Goal: Transaction & Acquisition: Purchase product/service

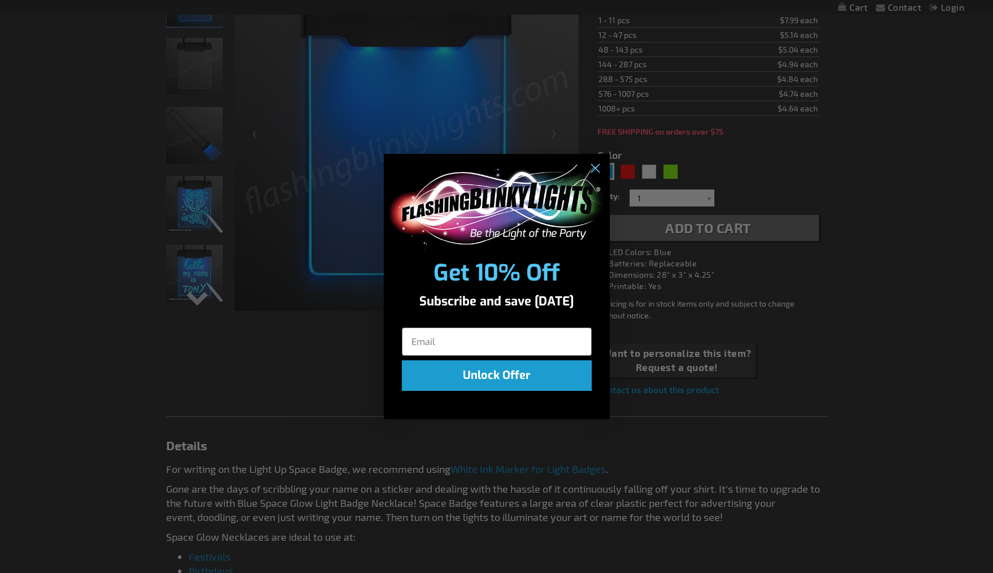
scroll to position [229, 0]
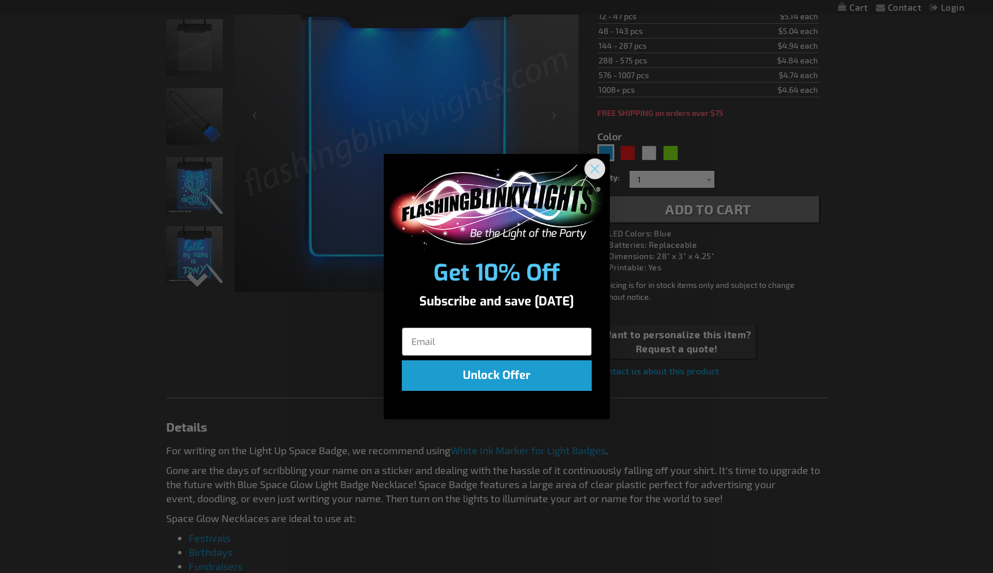
click at [597, 165] on circle "Close dialog" at bounding box center [594, 168] width 19 height 19
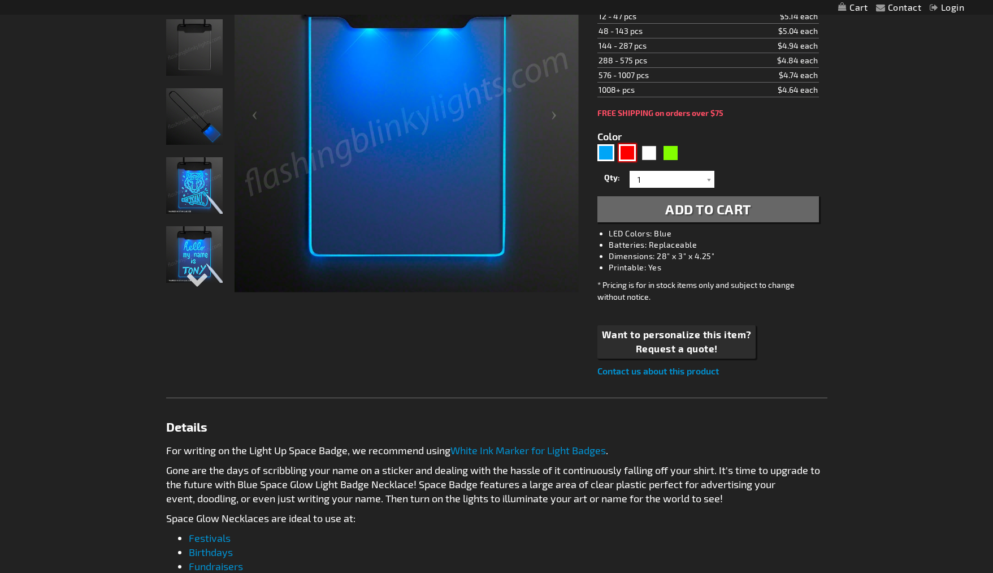
click at [633, 151] on div "Red" at bounding box center [627, 152] width 17 height 17
type input "5641"
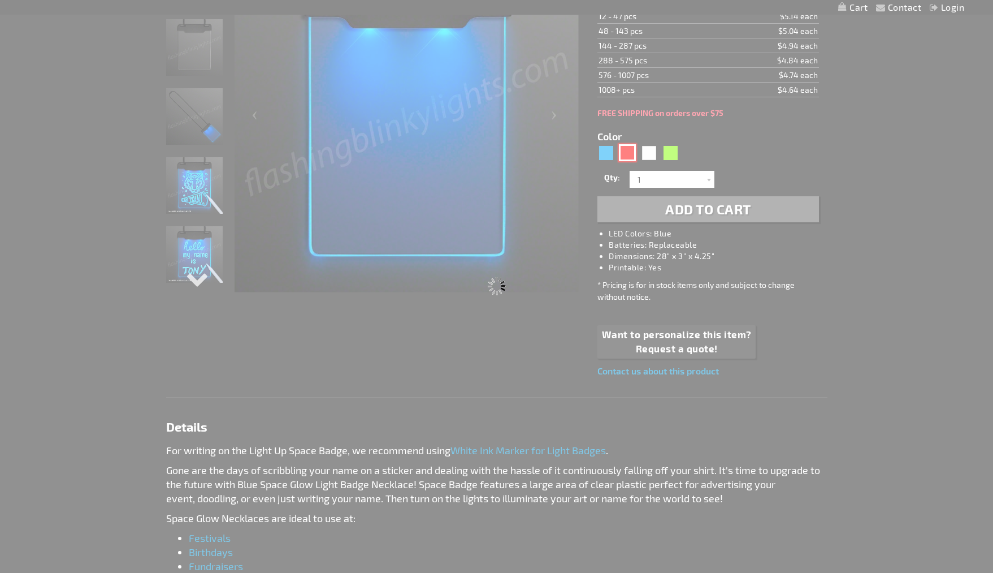
type input "12363-RD"
type input "Customize - Red Space Glow Light Badge Necklace - ITEM NO: 12363-RD"
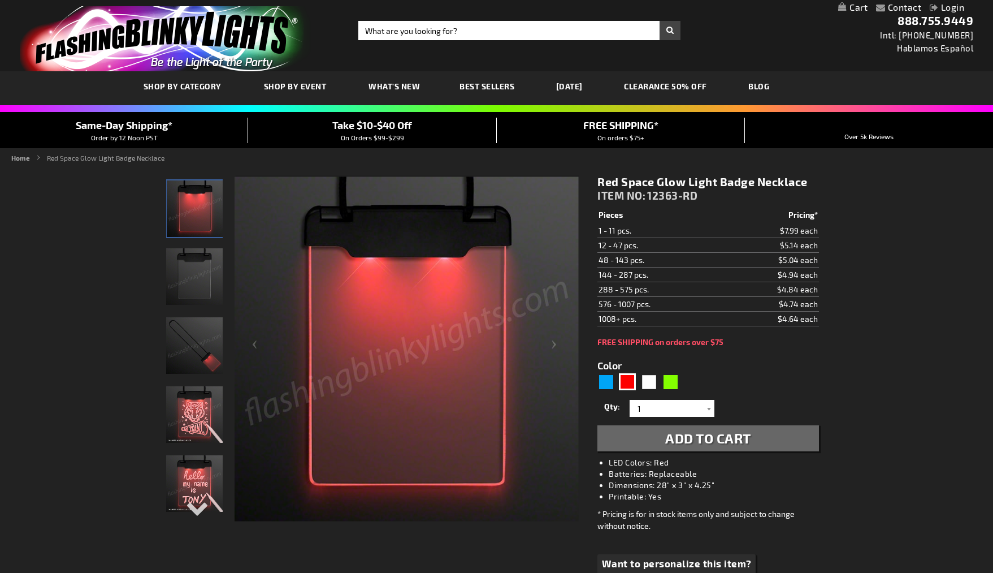
scroll to position [2, 0]
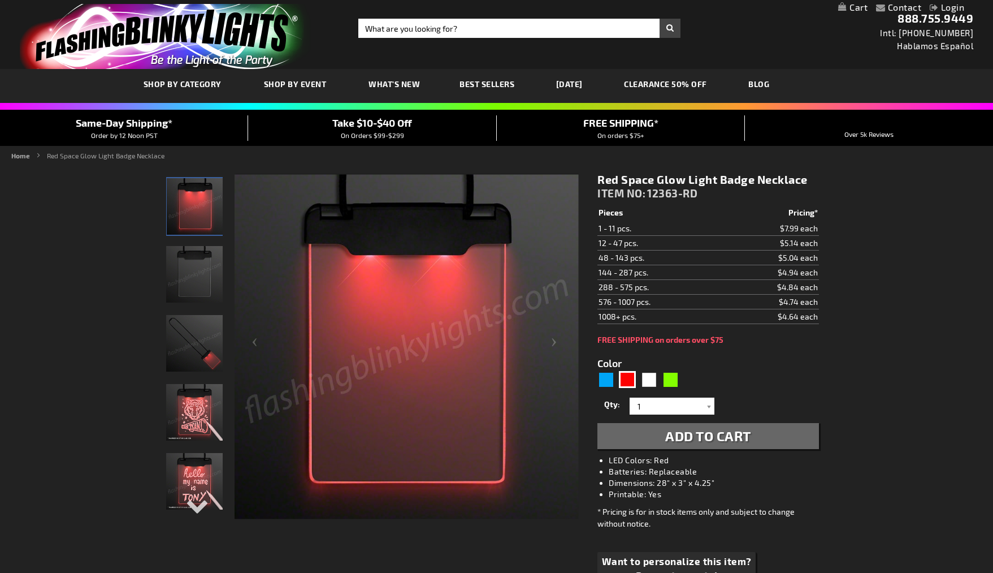
click at [176, 411] on img "Light Up Space Red Glow Badge Necklace" at bounding box center [194, 412] width 57 height 57
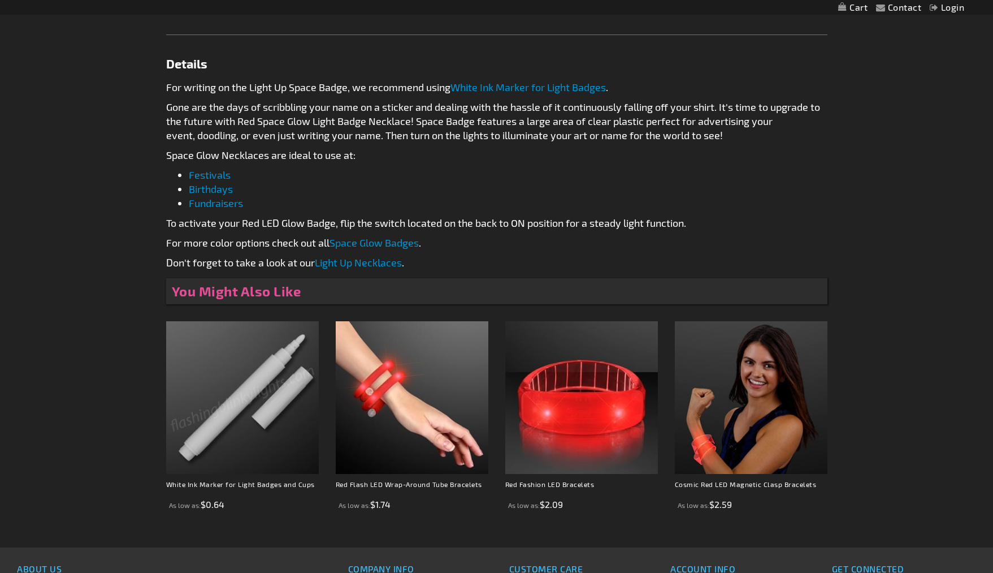
scroll to position [715, 0]
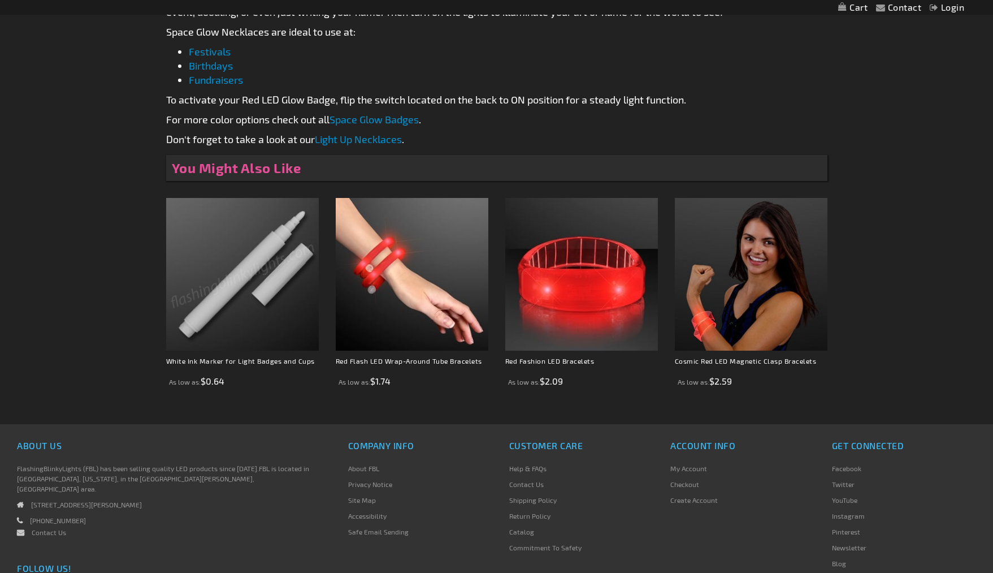
click at [195, 336] on img at bounding box center [242, 274] width 153 height 153
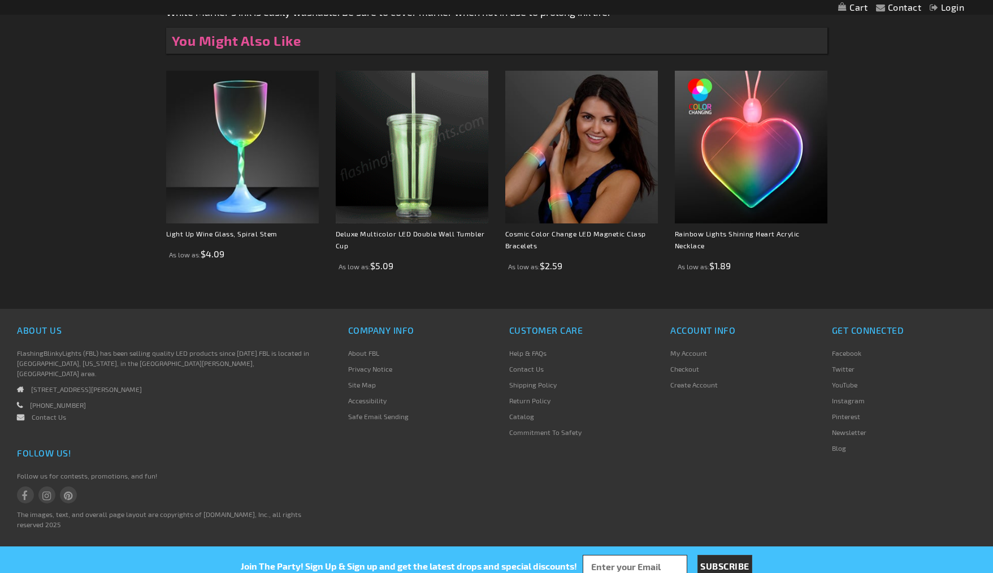
scroll to position [116, 0]
